Goal: Transaction & Acquisition: Purchase product/service

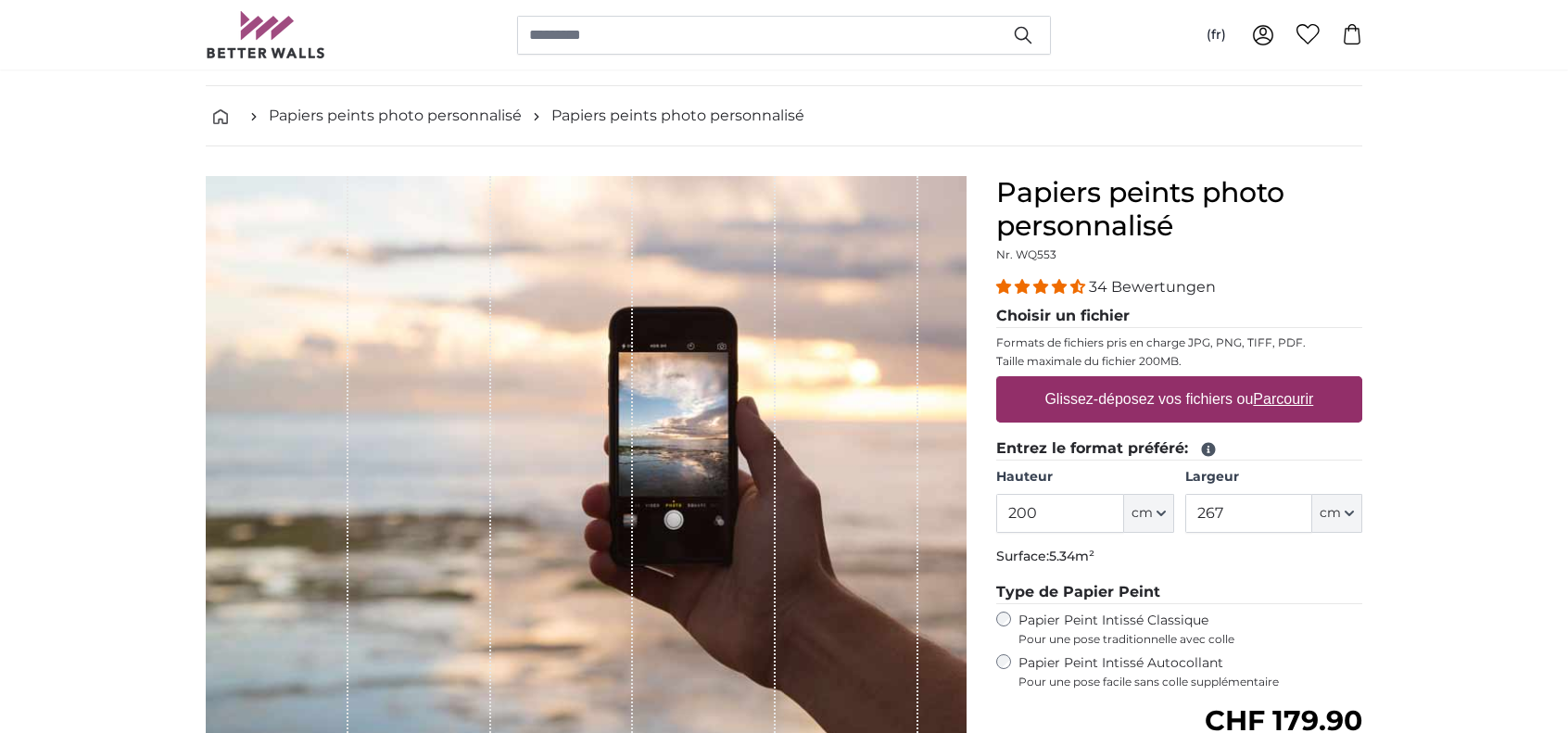
scroll to position [185, 0]
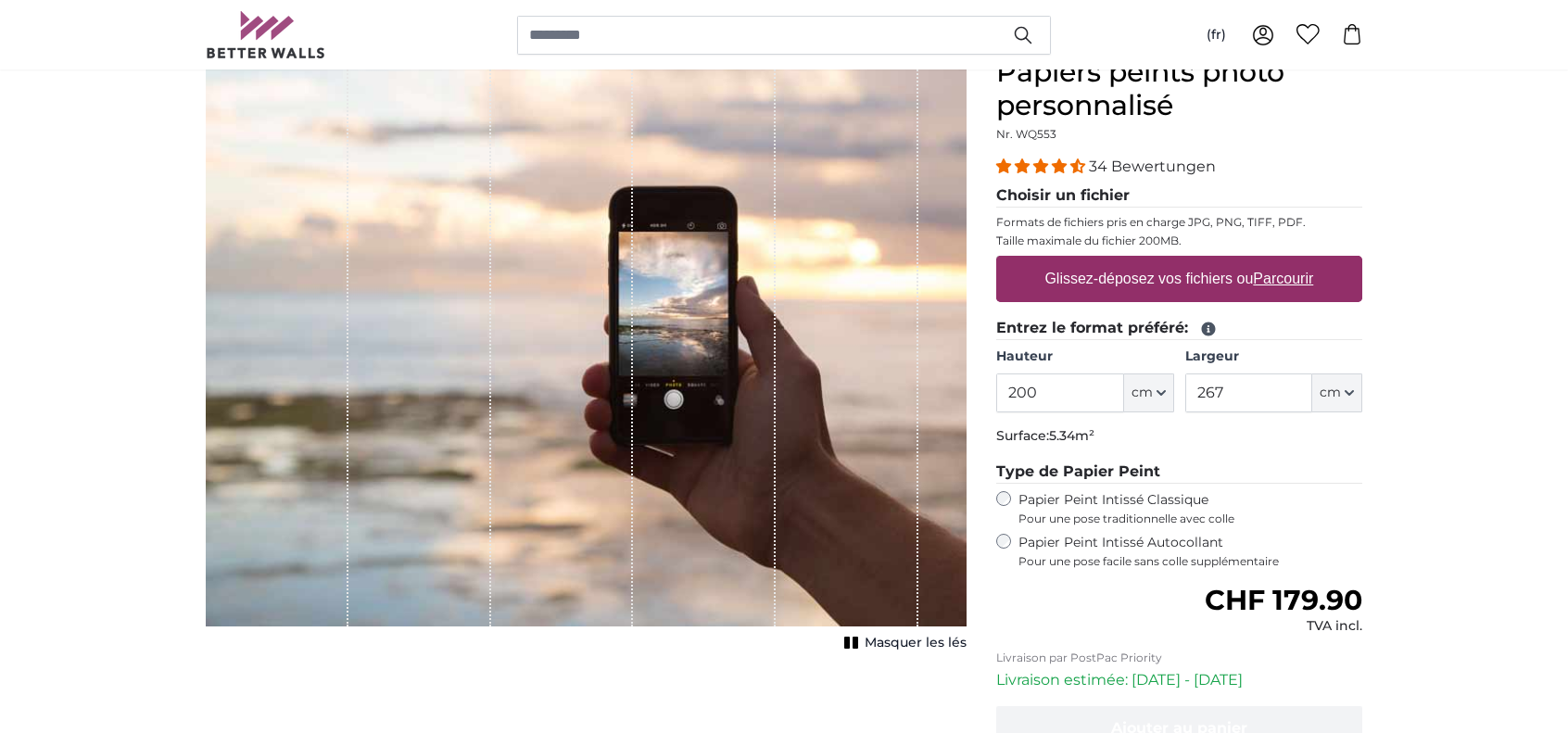
drag, startPoint x: 1059, startPoint y: 398, endPoint x: 702, endPoint y: 400, distance: 357.0
click at [702, 400] on product-detail "Annuler Recadrer l'image Masquer les lés Papiers peints photo personnalisé Nr. …" at bounding box center [784, 457] width 1186 height 862
type input "2"
type input "350"
type input "250"
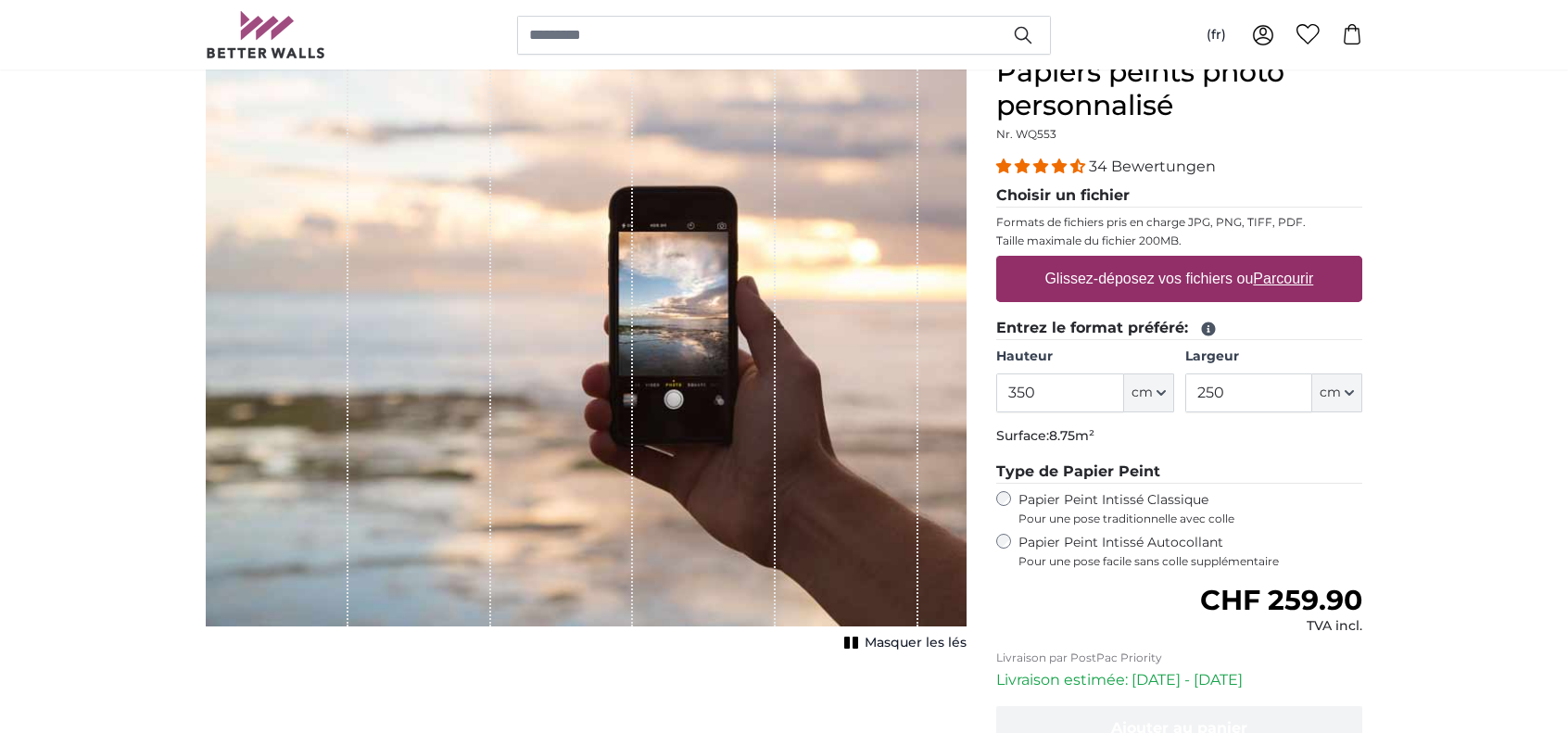
click at [1053, 540] on label "Papier Peint Intissé Autocollant Pour une pose facile sans colle supplémentaire" at bounding box center [1190, 551] width 344 height 35
click at [1077, 494] on label "Papier Peint Intissé Classique Pour une pose traditionnelle avec colle" at bounding box center [1190, 509] width 344 height 35
